Goal: Obtain resource: Download file/media

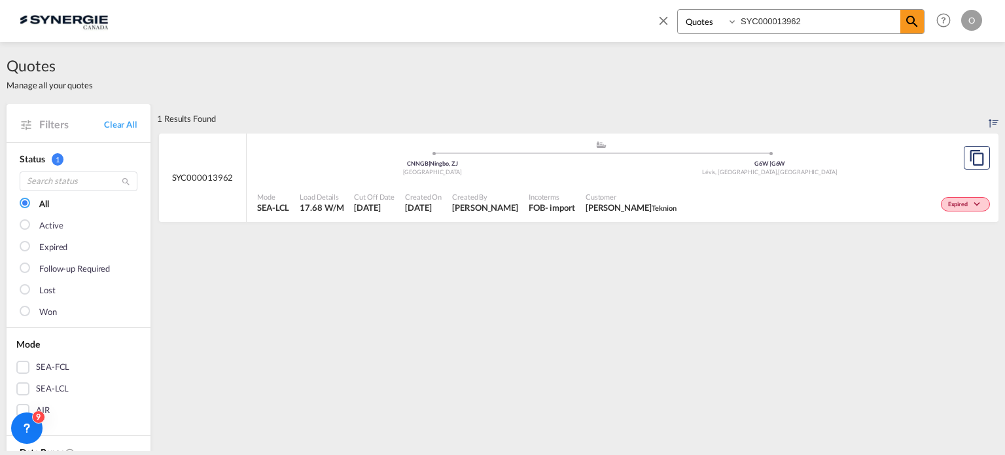
select select "Quotes"
click at [708, 21] on div "Bookings Quotes Enquiries SYC000013962" at bounding box center [800, 21] width 247 height 25
type input "SYC000014024"
click at [907, 22] on md-icon "icon-magnify" at bounding box center [912, 22] width 16 height 16
click at [565, 196] on span "Incoterms" at bounding box center [556, 197] width 50 height 10
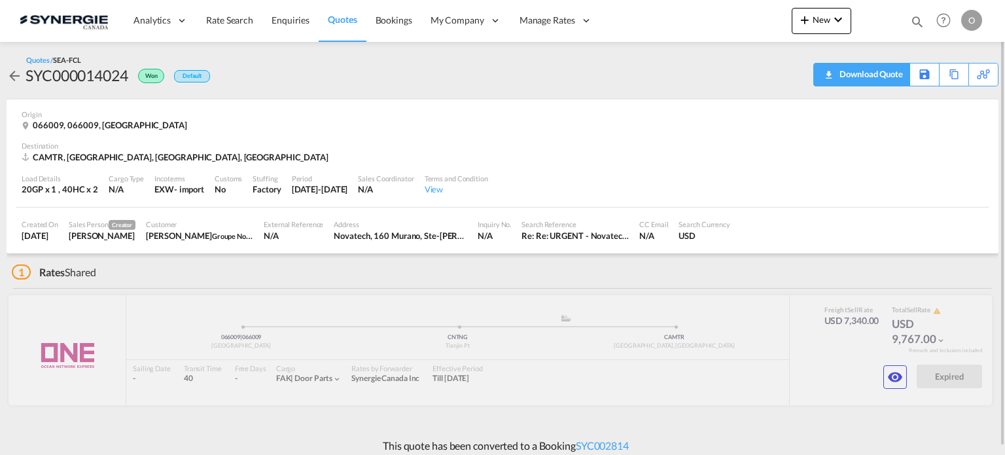
click at [858, 71] on div "Download Quote" at bounding box center [869, 73] width 67 height 21
